Goal: Information Seeking & Learning: Find specific fact

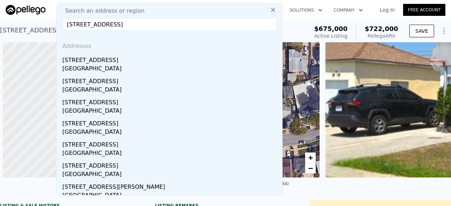
click at [142, 24] on input "7541 5th Street, Buena Park" at bounding box center [169, 24] width 214 height 13
drag, startPoint x: 0, startPoint y: 0, endPoint x: 142, endPoint y: 24, distance: 143.8
click at [142, 24] on input "7541 5th Street, Buena Park" at bounding box center [169, 24] width 214 height 13
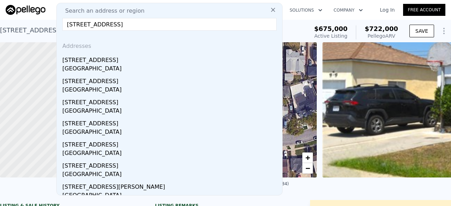
scroll to position [0, 145]
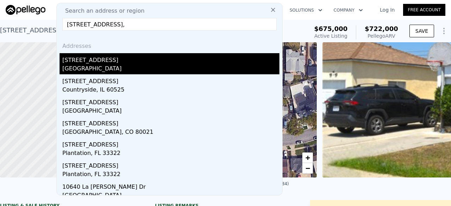
type input "10640 S Gramercy Pl,"
click at [133, 69] on div "Los Angeles, CA 90047" at bounding box center [170, 70] width 217 height 10
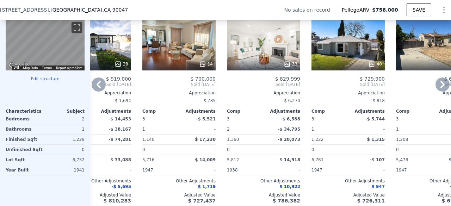
scroll to position [687, 0]
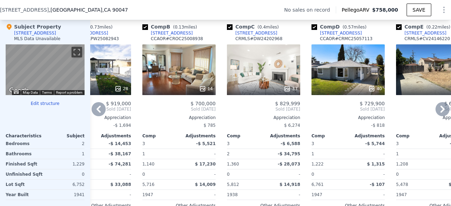
click at [349, 60] on div "40" at bounding box center [348, 69] width 73 height 51
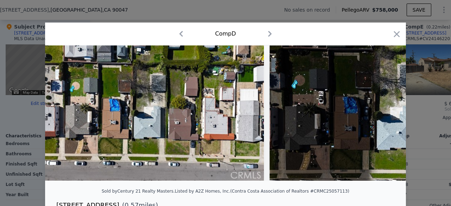
scroll to position [0, 9488]
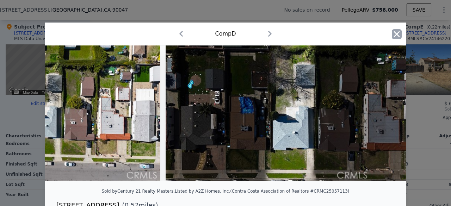
click at [394, 36] on icon "button" at bounding box center [397, 34] width 6 height 6
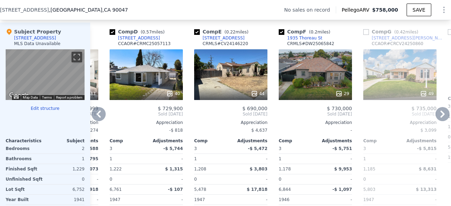
scroll to position [688, 0]
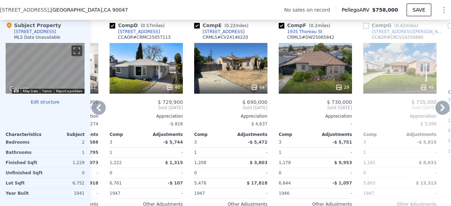
click at [307, 66] on div "29" at bounding box center [315, 68] width 73 height 51
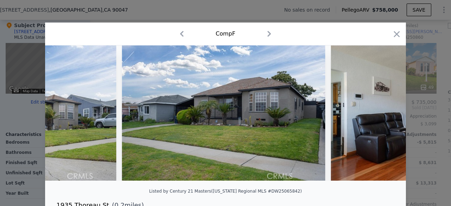
scroll to position [0, 691]
click at [394, 35] on icon "button" at bounding box center [397, 34] width 6 height 6
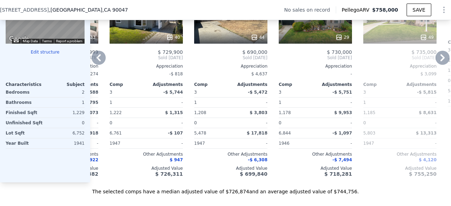
scroll to position [738, 0]
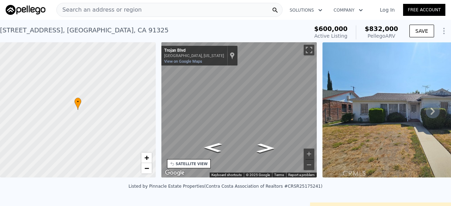
click at [89, 9] on span "Search an address or region" at bounding box center [99, 10] width 85 height 8
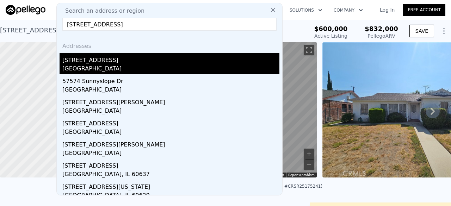
type input "5757 Sunnyslope Ave,"
click at [105, 71] on div "Los Angeles, CA 91401" at bounding box center [170, 70] width 217 height 10
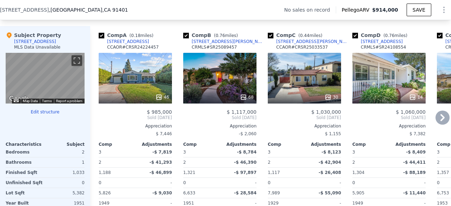
scroll to position [678, 0]
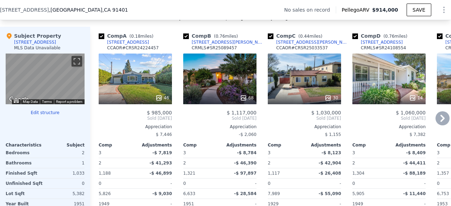
click at [157, 90] on div "46" at bounding box center [135, 79] width 73 height 51
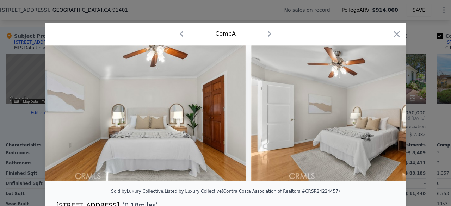
scroll to position [0, 3451]
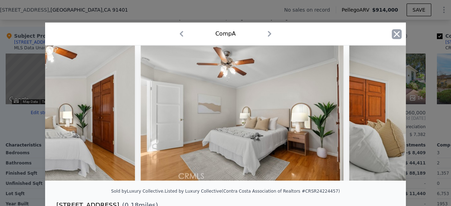
click at [392, 33] on icon "button" at bounding box center [397, 34] width 10 height 10
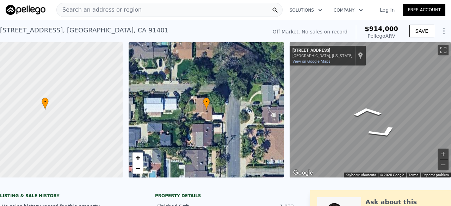
click at [253, 123] on div "• + − • + − ← Move left → Move right ↑ Move up ↓ Move down + Zoom in - Zoom out…" at bounding box center [225, 109] width 451 height 135
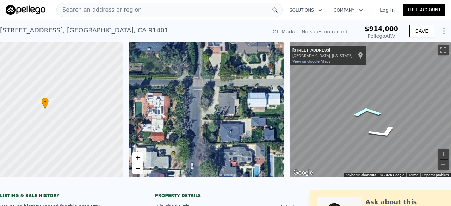
drag, startPoint x: 253, startPoint y: 123, endPoint x: 357, endPoint y: 118, distance: 103.8
click at [357, 118] on div "• + − • + − ← Move left → Move right ↑ Move up ↓ Move down + Zoom in - Zoom out…" at bounding box center [225, 109] width 451 height 135
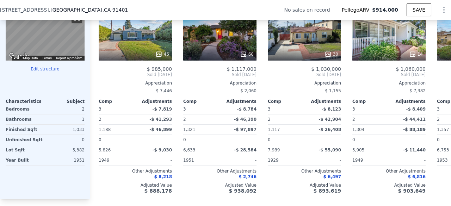
scroll to position [721, 0]
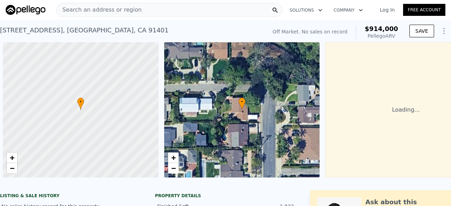
scroll to position [0, 3]
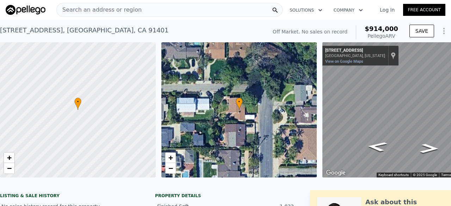
click at [112, 9] on span "Search an address or region" at bounding box center [99, 10] width 85 height 8
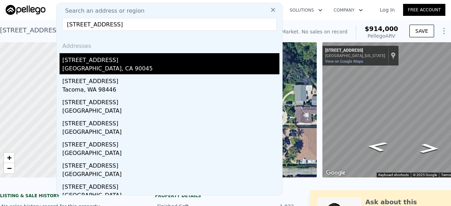
type input "[STREET_ADDRESS]"
click at [116, 66] on div "[GEOGRAPHIC_DATA], CA 90045" at bounding box center [170, 70] width 217 height 10
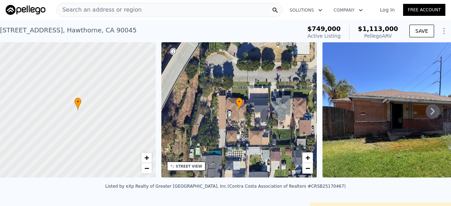
click at [27, 29] on div "[STREET_ADDRESS]" at bounding box center [68, 30] width 137 height 10
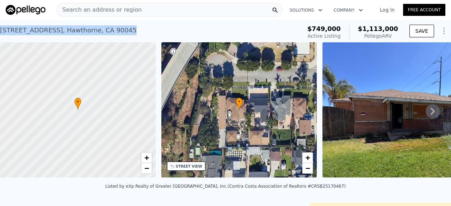
click at [27, 29] on div "[STREET_ADDRESS]" at bounding box center [68, 30] width 137 height 10
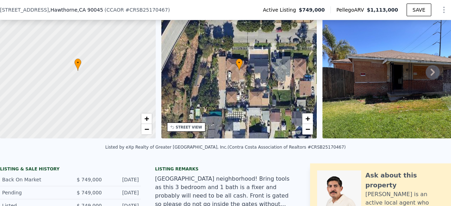
scroll to position [47, 0]
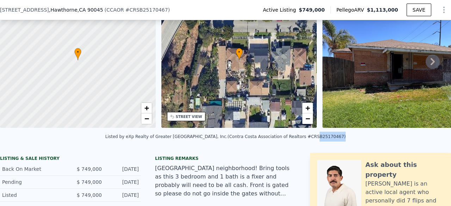
drag, startPoint x: 292, startPoint y: 142, endPoint x: 313, endPoint y: 144, distance: 21.2
click at [313, 139] on div "Listed by eXp Realty of Greater [GEOGRAPHIC_DATA], Inc. (Contra Costa Associati…" at bounding box center [225, 136] width 241 height 5
copy div "SB25170467"
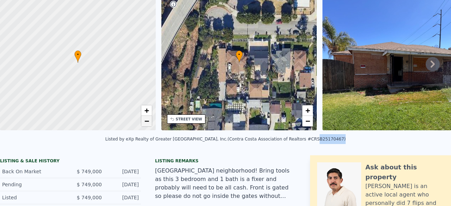
scroll to position [0, 0]
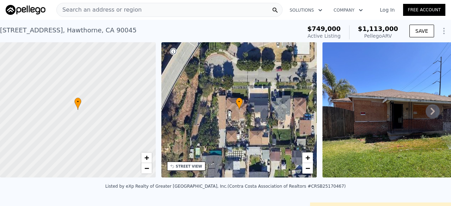
click at [108, 8] on span "Search an address or region" at bounding box center [99, 10] width 85 height 8
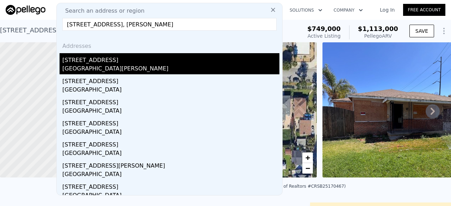
type input "[STREET_ADDRESS], [PERSON_NAME]"
click at [107, 67] on div "[GEOGRAPHIC_DATA][PERSON_NAME]" at bounding box center [170, 70] width 217 height 10
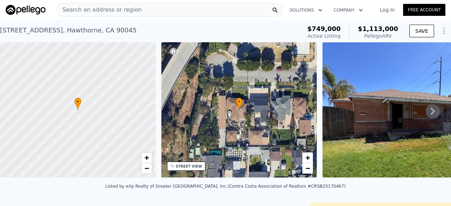
type input "3"
type input "5"
type input "2"
type input "924"
type input "1529"
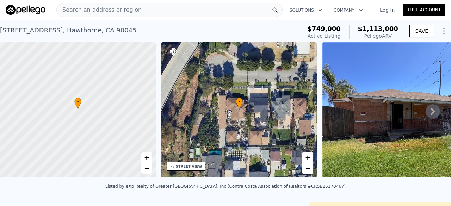
type input "5706"
type input "9296"
type input "$ 778,000"
type input "6"
type input "$ 91,374"
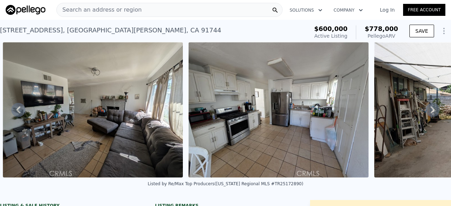
click at [103, 10] on span "Search an address or region" at bounding box center [99, 10] width 85 height 8
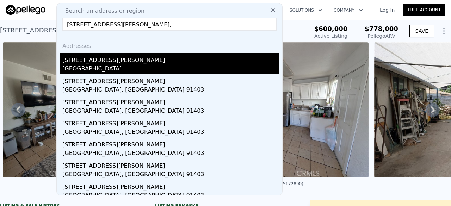
type input "[STREET_ADDRESS][PERSON_NAME],"
click at [109, 59] on div "[STREET_ADDRESS][PERSON_NAME]" at bounding box center [170, 58] width 217 height 11
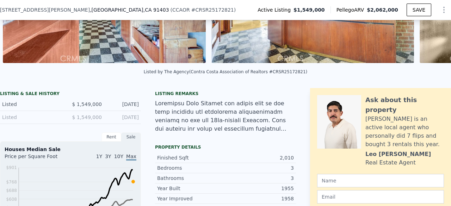
scroll to position [88, 0]
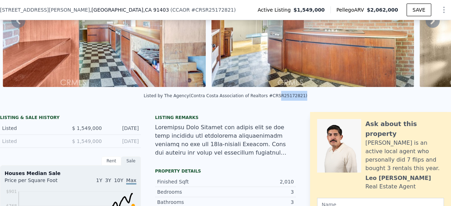
drag, startPoint x: 268, startPoint y: 100, endPoint x: 289, endPoint y: 106, distance: 21.8
click at [289, 106] on div "Listed by The Agency (Contra Costa Association of Realtors #CRSR25172821)" at bounding box center [225, 98] width 451 height 17
copy div "SR25172821"
